Goal: Task Accomplishment & Management: Use online tool/utility

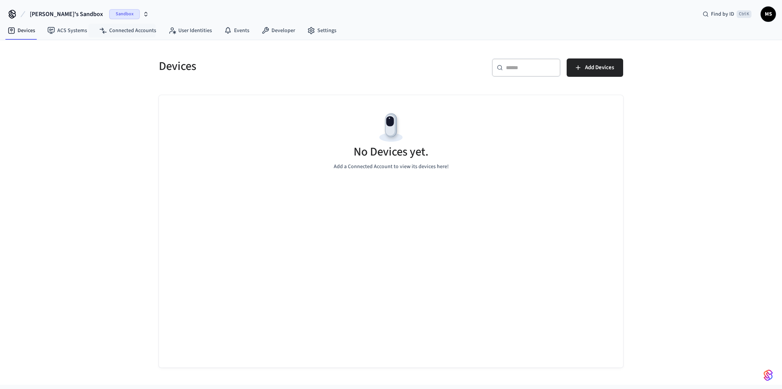
click at [75, 11] on span "[PERSON_NAME]'s Sandbox" at bounding box center [66, 14] width 73 height 9
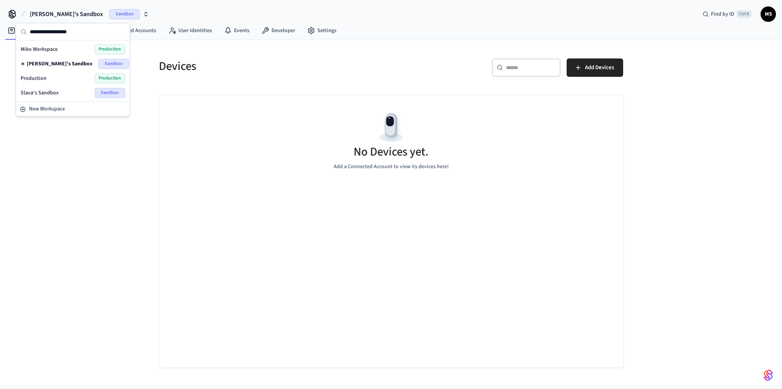
click at [72, 78] on div "Production Production" at bounding box center [73, 78] width 105 height 10
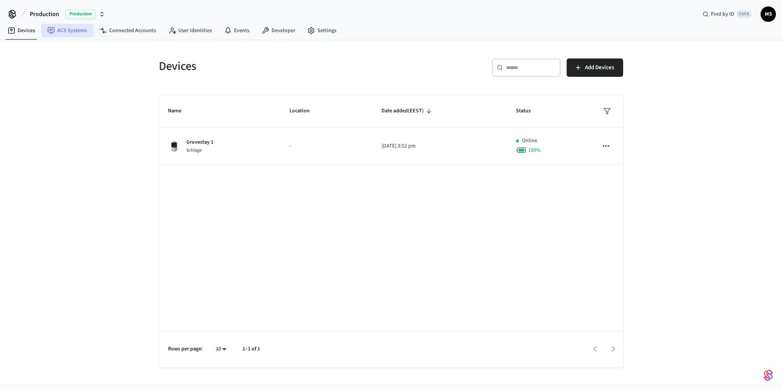
click at [76, 31] on link "ACS Systems" at bounding box center [67, 31] width 52 height 14
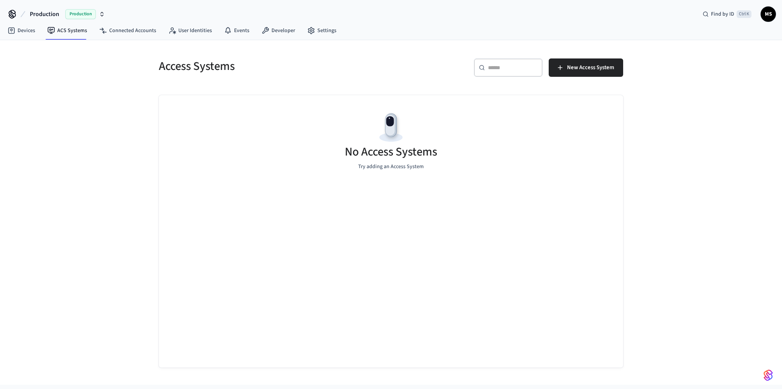
click at [152, 39] on nav "Devices ACS Systems Connected Accounts User Identities Events Developer Settings" at bounding box center [172, 31] width 341 height 18
click at [147, 31] on link "Connected Accounts" at bounding box center [127, 31] width 69 height 14
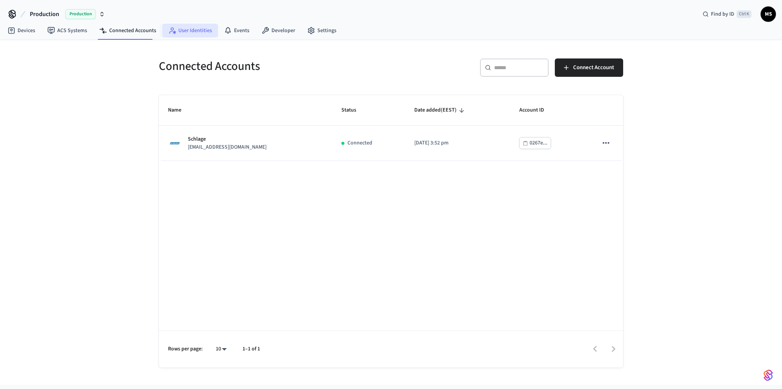
click at [203, 31] on link "User Identities" at bounding box center [190, 31] width 56 height 14
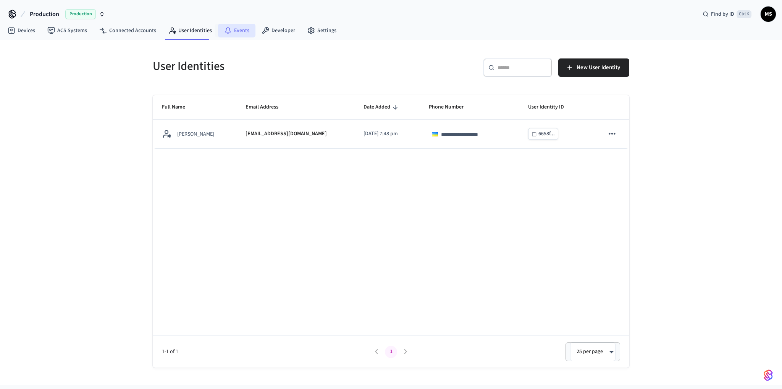
click at [246, 31] on link "Events" at bounding box center [236, 31] width 37 height 14
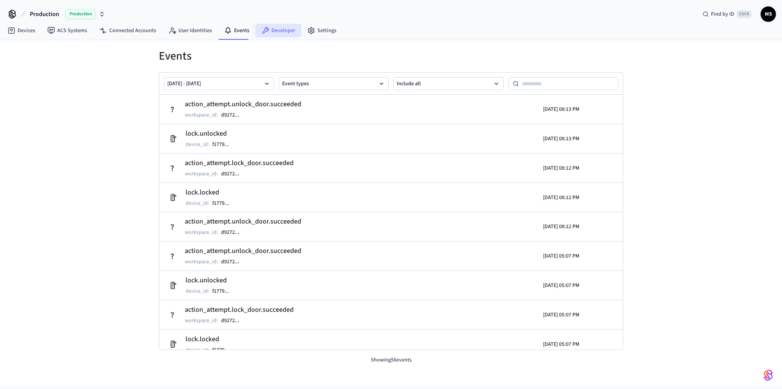
click at [283, 32] on link "Developer" at bounding box center [278, 31] width 46 height 14
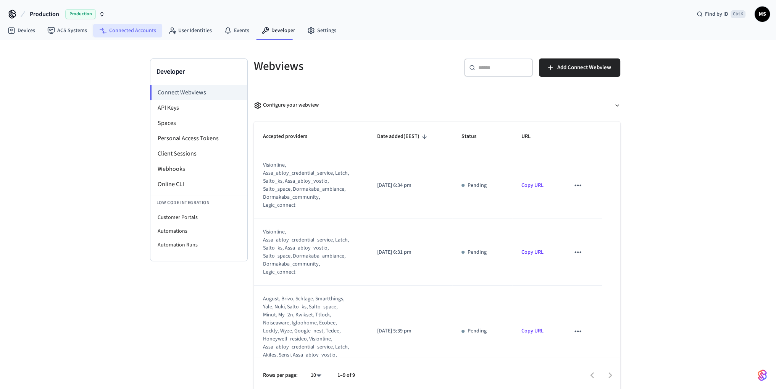
click at [136, 29] on link "Connected Accounts" at bounding box center [127, 31] width 69 height 14
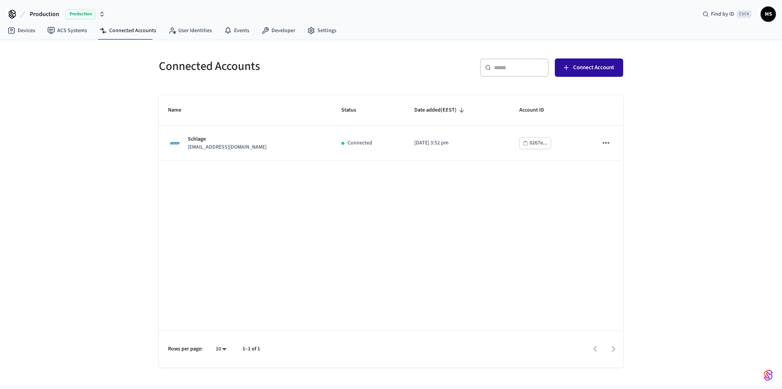
click at [588, 73] on button "Connect Account" at bounding box center [589, 67] width 68 height 18
click at [79, 32] on link "ACS Systems" at bounding box center [67, 31] width 52 height 14
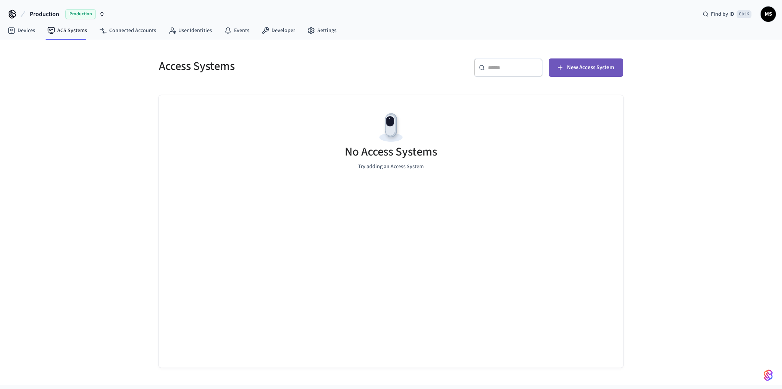
click at [581, 73] on button "New Access System" at bounding box center [586, 67] width 74 height 18
